Goal: Transaction & Acquisition: Download file/media

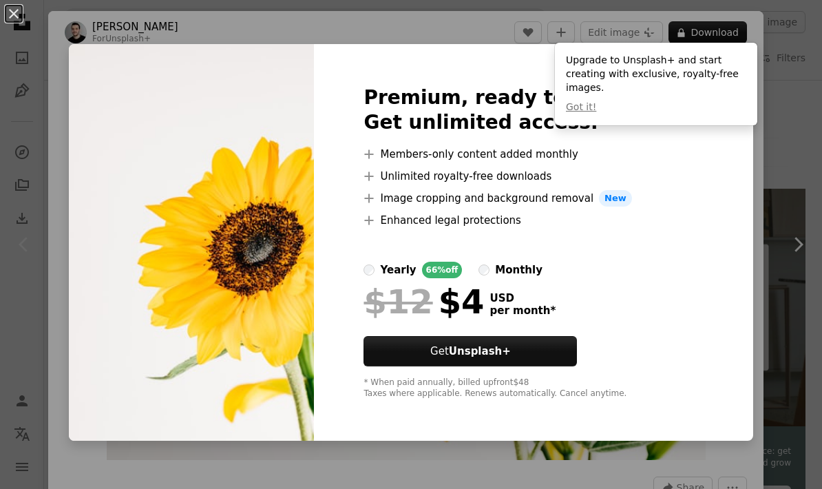
scroll to position [6, 0]
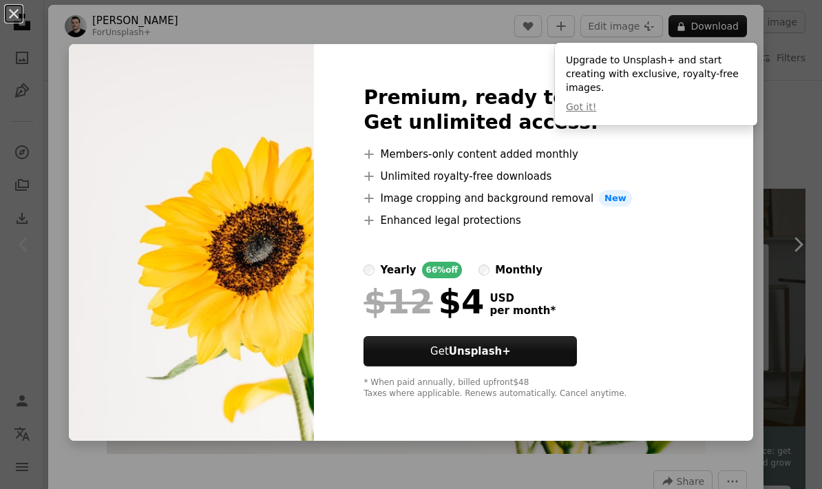
click at [800, 305] on div "An X shape Premium, ready to use images. Get unlimited access. A plus sign Memb…" at bounding box center [411, 244] width 822 height 489
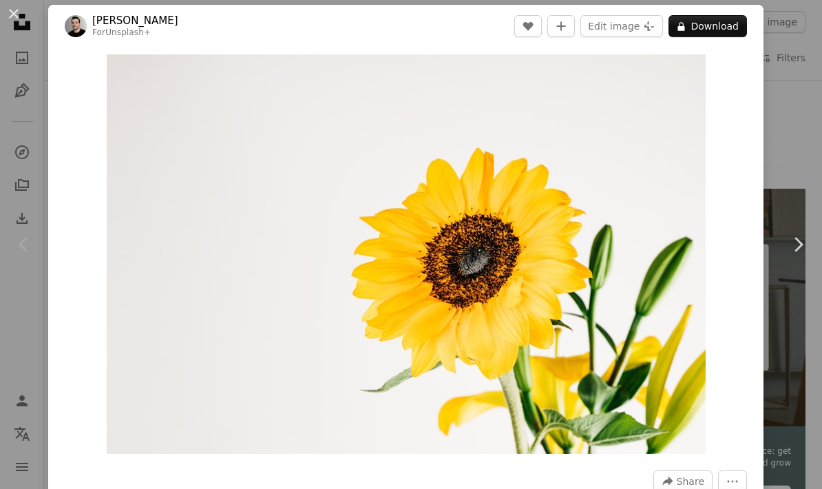
click at [796, 308] on link "Chevron right" at bounding box center [797, 244] width 48 height 132
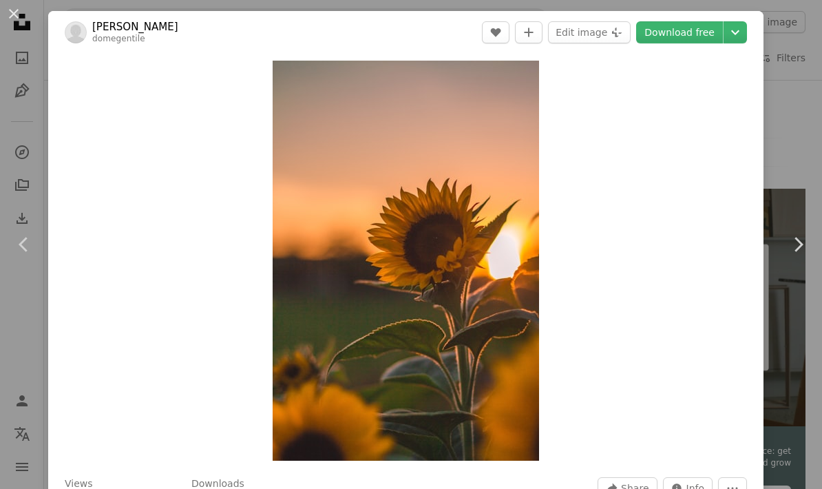
click at [802, 93] on div "An X shape Chevron left Chevron right [PERSON_NAME] domegentile A heart A plus …" at bounding box center [411, 244] width 822 height 489
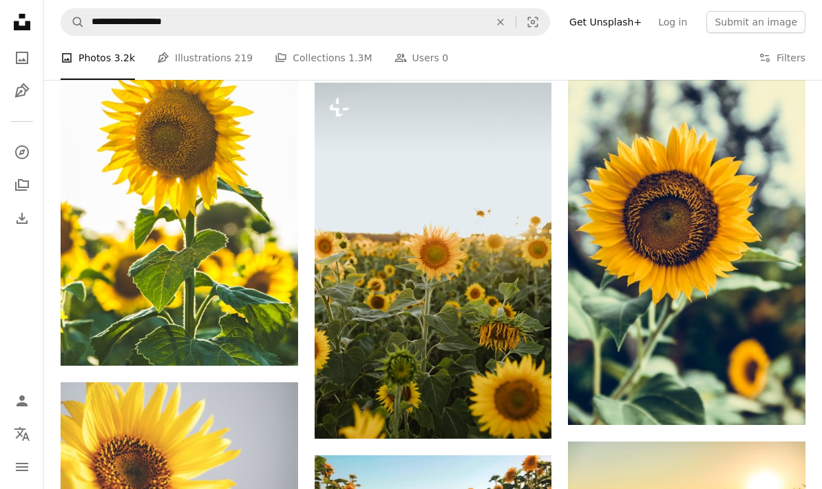
scroll to position [863, 0]
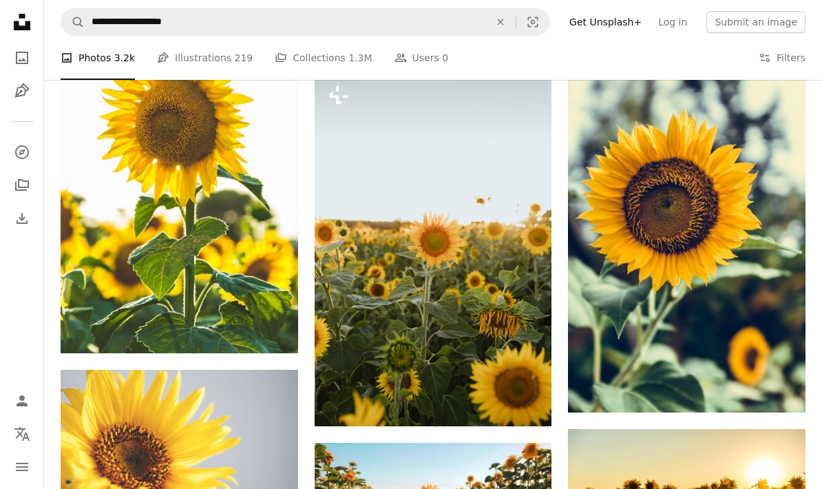
click at [500, 290] on img at bounding box center [432, 248] width 237 height 356
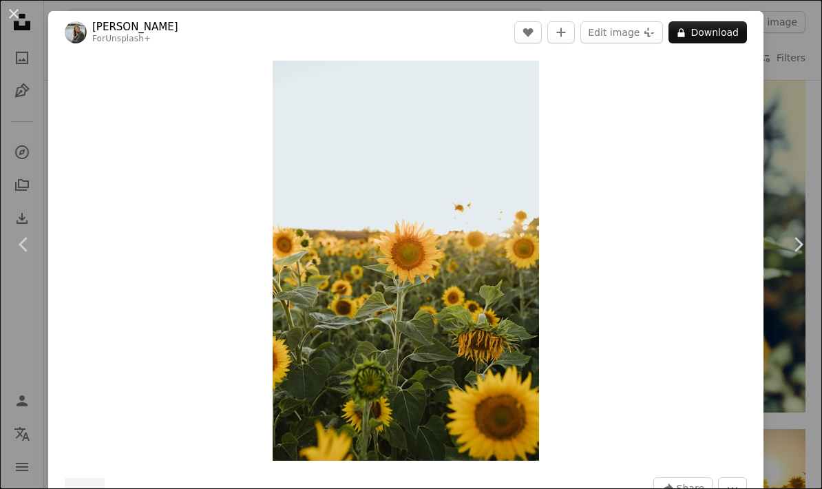
scroll to position [918, 0]
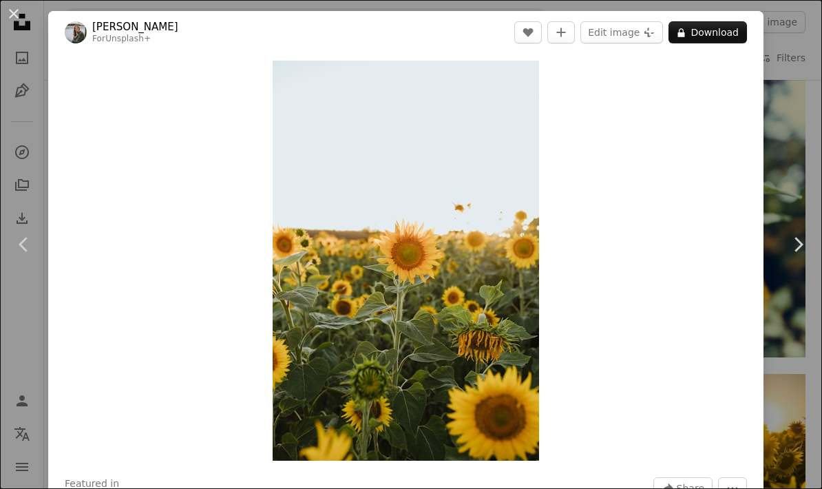
click at [809, 92] on div "An X shape Chevron left Chevron right [PERSON_NAME] For Unsplash+ A heart A plu…" at bounding box center [411, 244] width 822 height 489
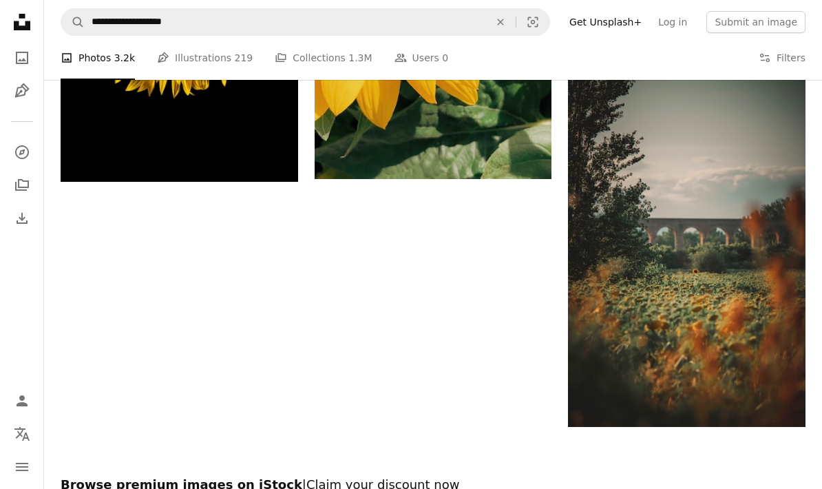
scroll to position [1907, 0]
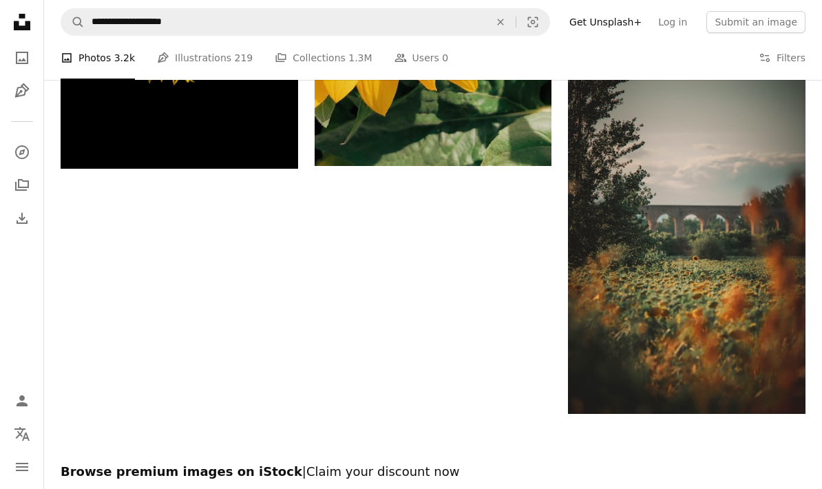
click at [738, 275] on img at bounding box center [686, 235] width 237 height 355
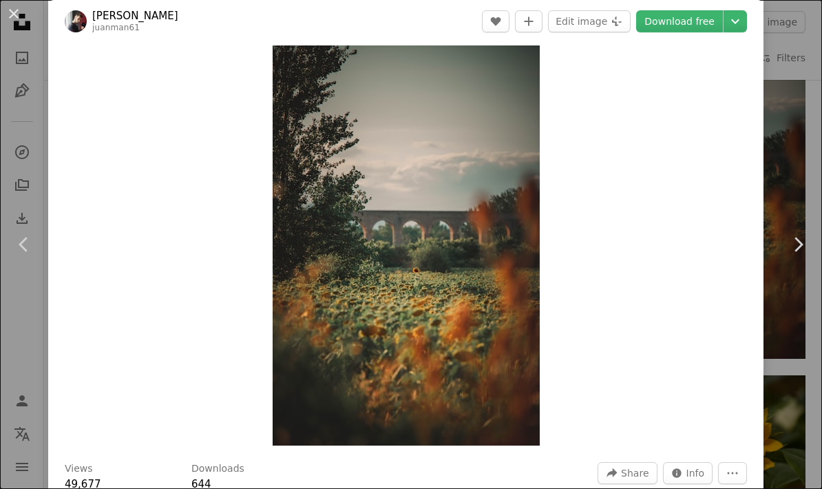
scroll to position [17, 0]
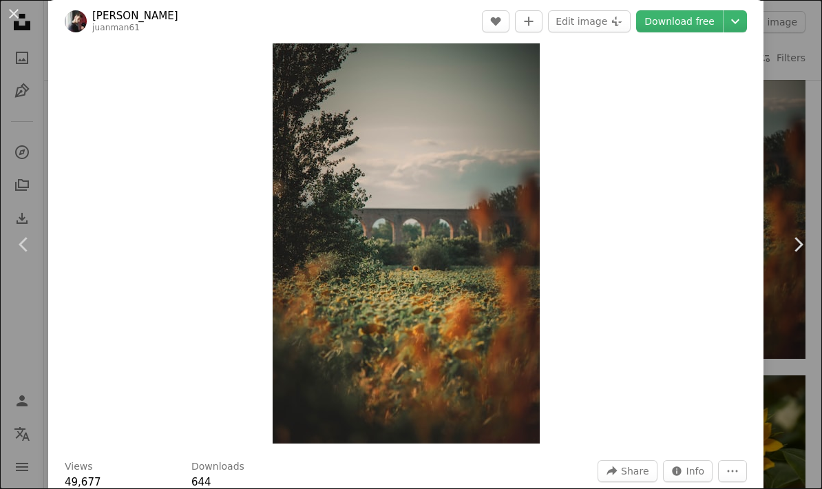
click at [685, 20] on link "Download free" at bounding box center [679, 21] width 87 height 22
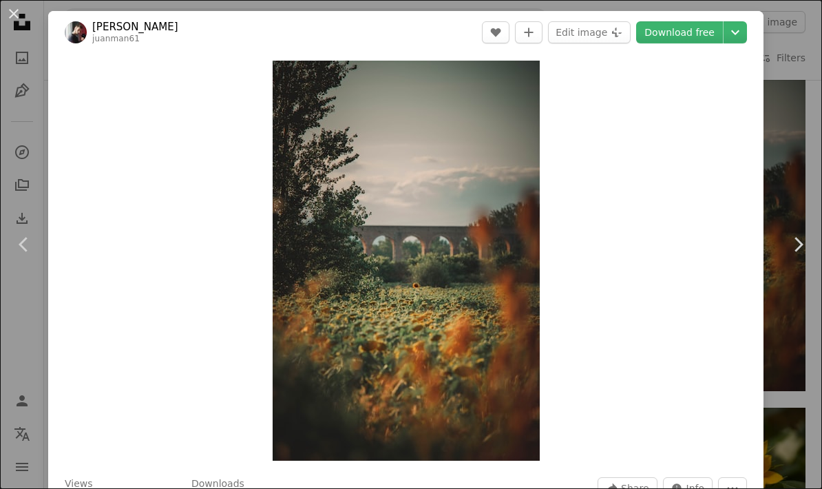
scroll to position [0, 0]
click at [804, 118] on div "An X shape Chevron left Chevron right [PERSON_NAME] juanman61 A heart A plus si…" at bounding box center [411, 244] width 822 height 489
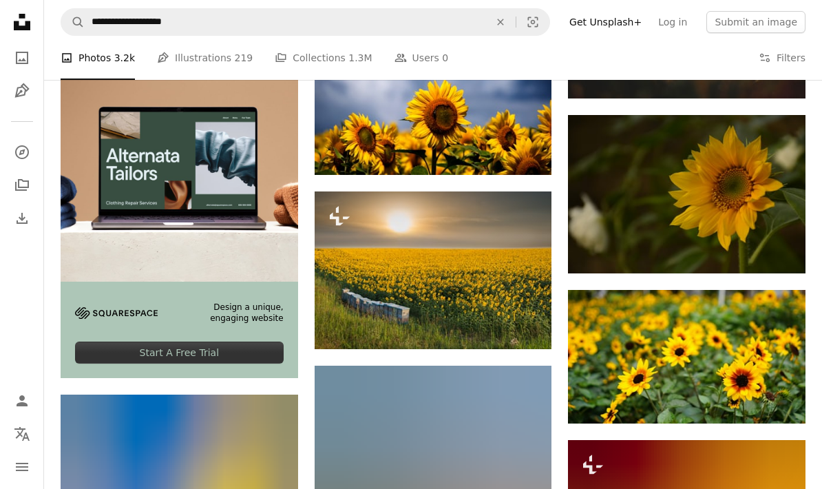
scroll to position [2222, 0]
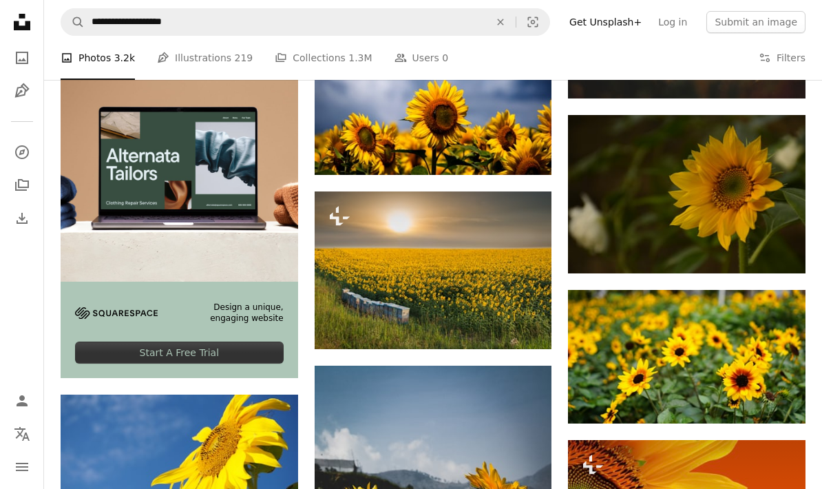
click at [330, 268] on img at bounding box center [432, 270] width 237 height 158
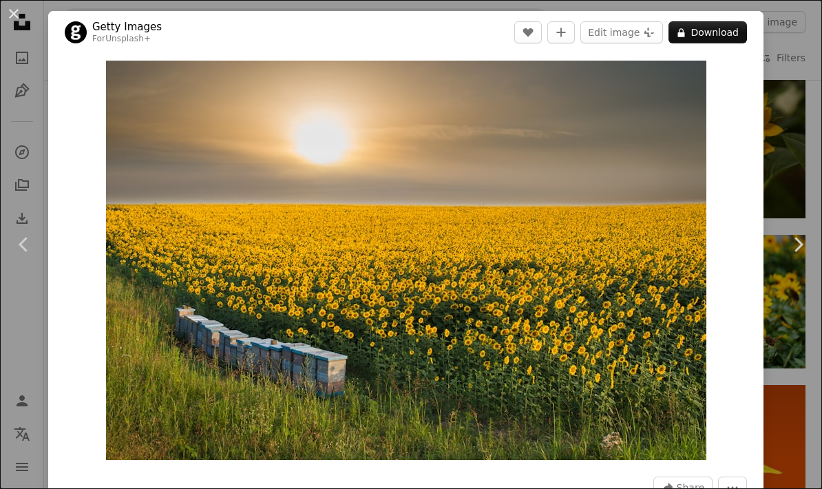
click at [65, 167] on div "Zoom in" at bounding box center [405, 260] width 715 height 413
click at [792, 169] on div "An X shape Chevron left Chevron right Getty Images For Unsplash+ A heart A plus…" at bounding box center [411, 244] width 822 height 489
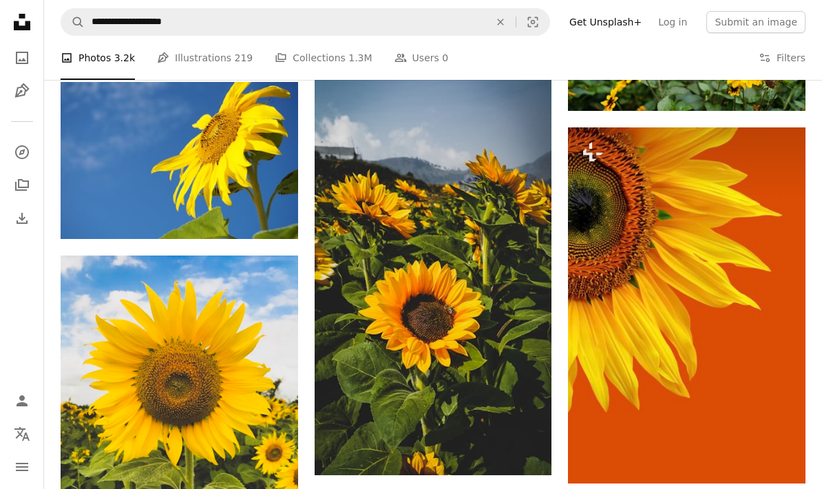
scroll to position [2537, 0]
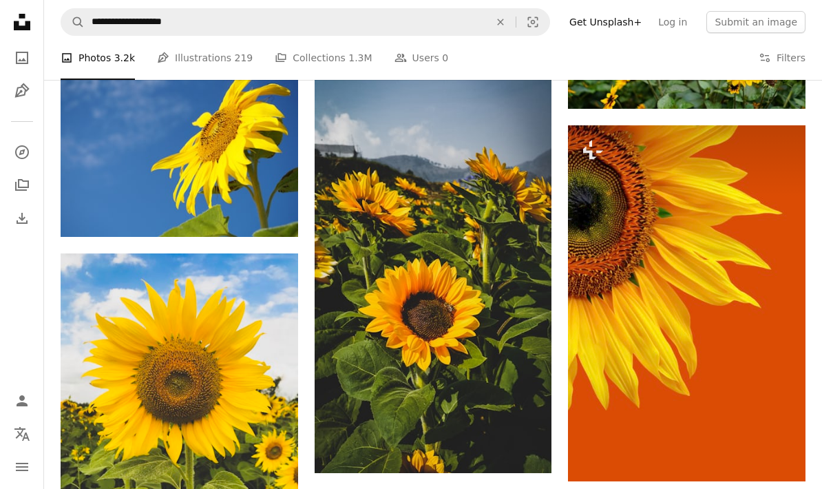
click at [120, 314] on img at bounding box center [179, 411] width 237 height 316
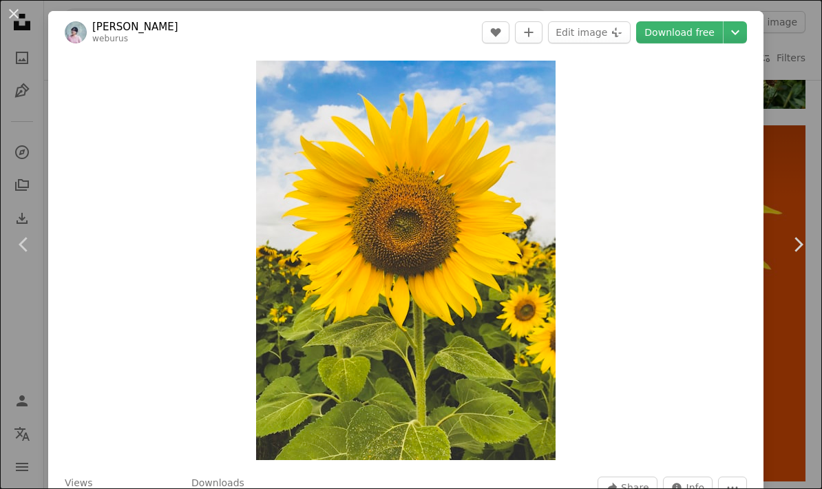
click at [799, 339] on div "An X shape Chevron left Chevron right Jirasin Yossri weburus A heart A plus sig…" at bounding box center [411, 244] width 822 height 489
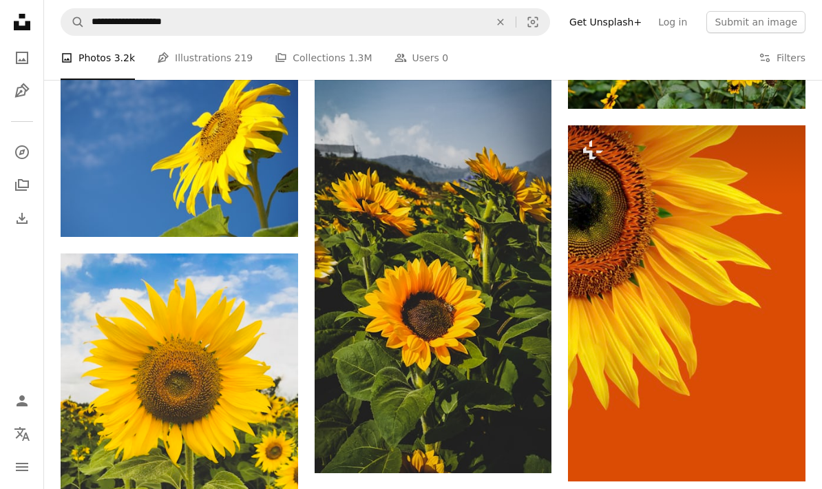
click at [748, 319] on img at bounding box center [686, 303] width 237 height 356
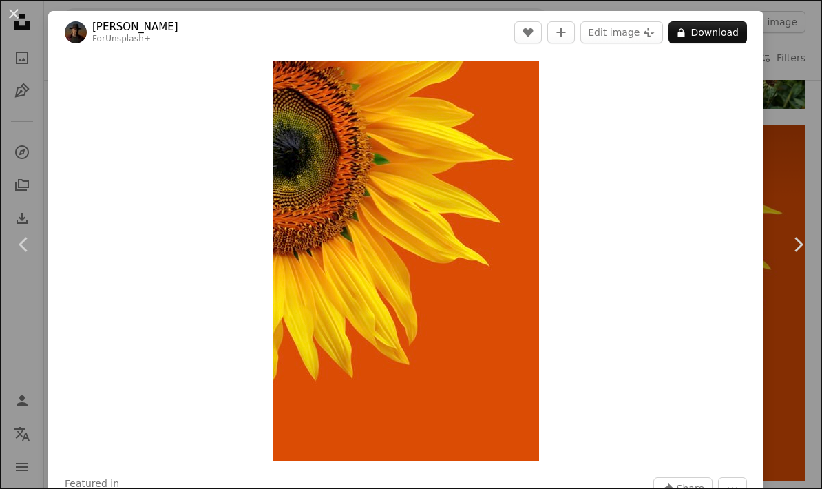
click at [796, 342] on div "An X shape Chevron left Chevron right [PERSON_NAME] For Unsplash+ A heart A plu…" at bounding box center [411, 244] width 822 height 489
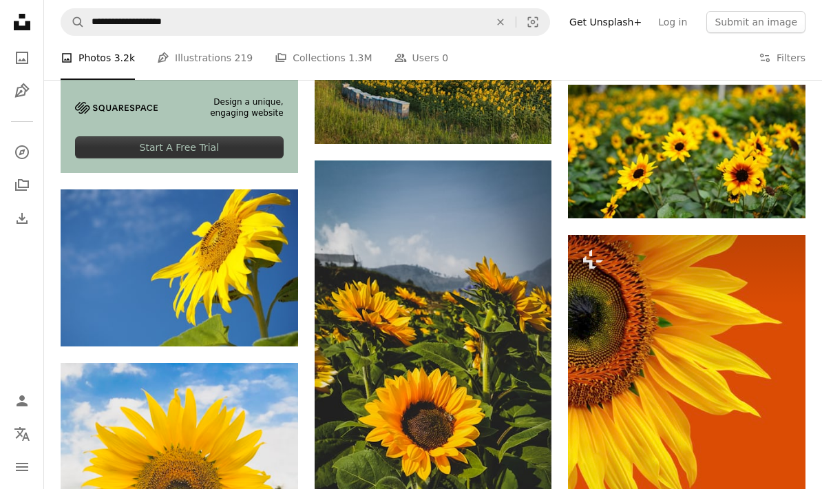
scroll to position [2411, 0]
